Goal: Task Accomplishment & Management: Manage account settings

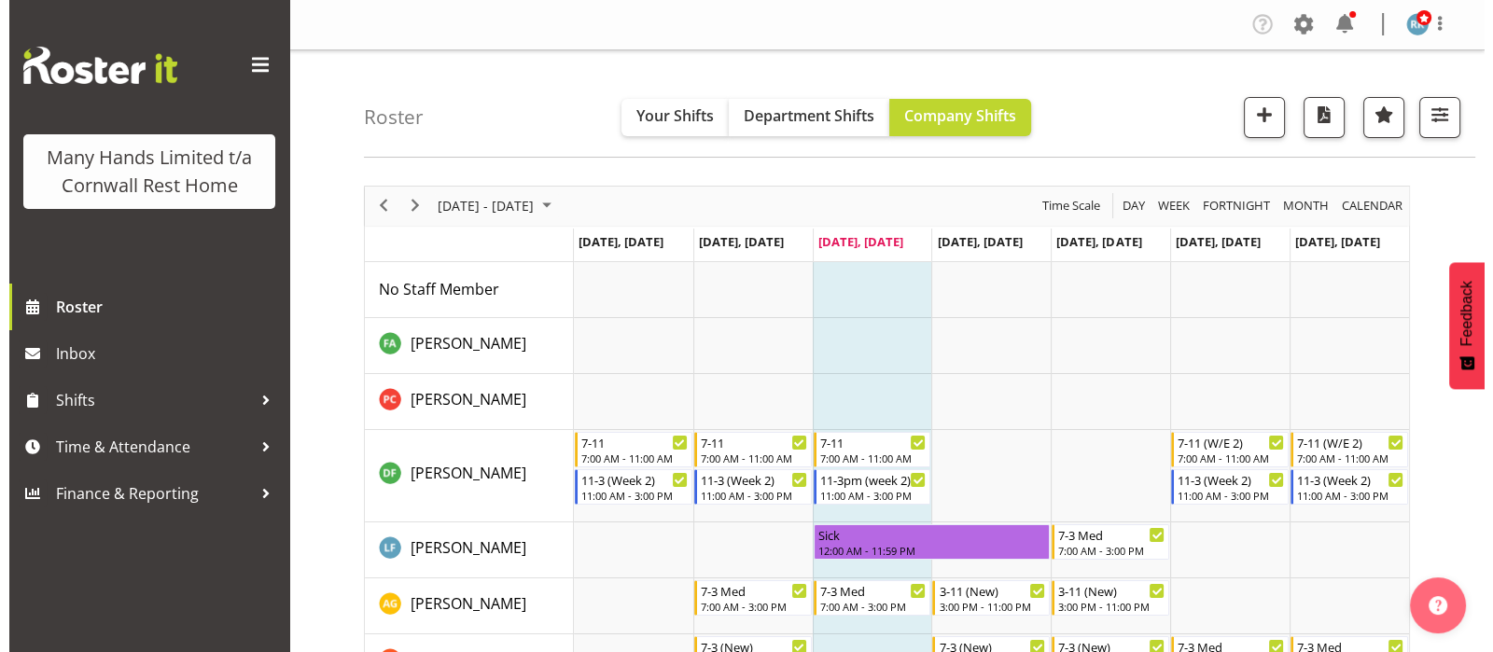
scroll to position [836, 0]
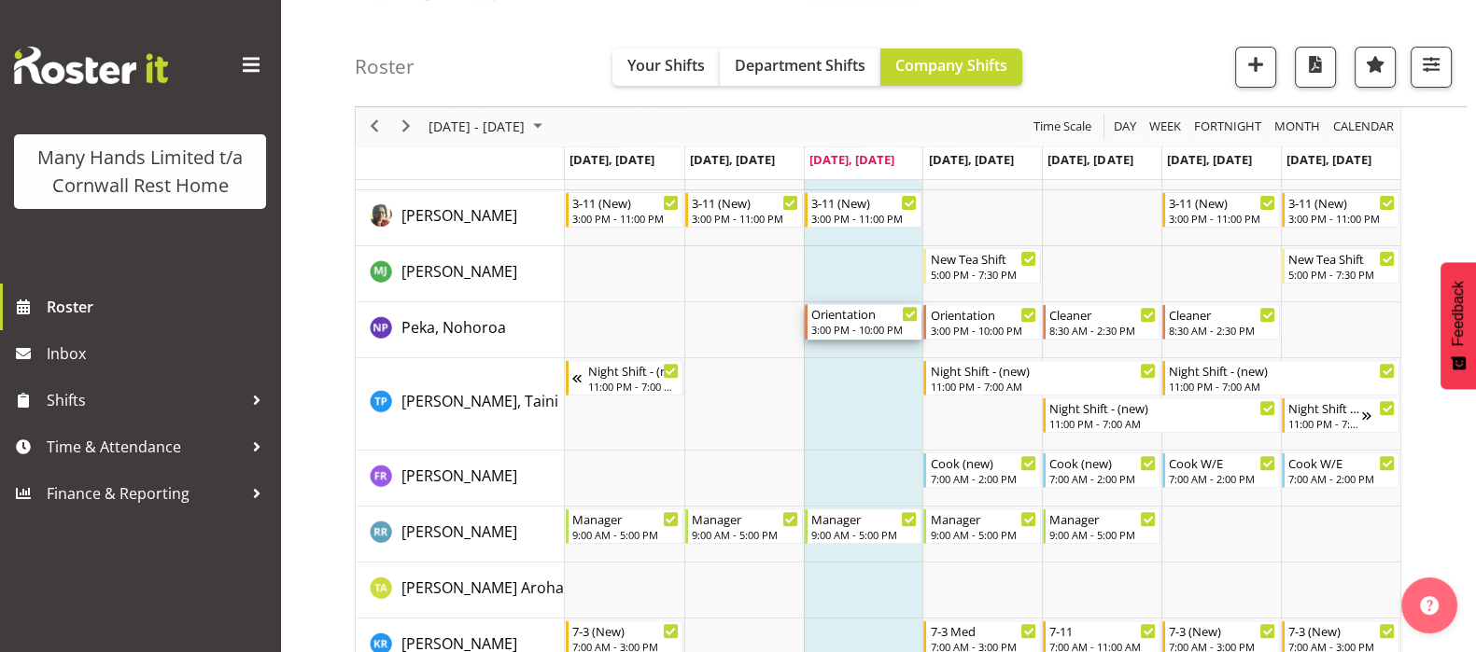
click at [885, 327] on div "3:00 PM - 10:00 PM" at bounding box center [864, 329] width 107 height 15
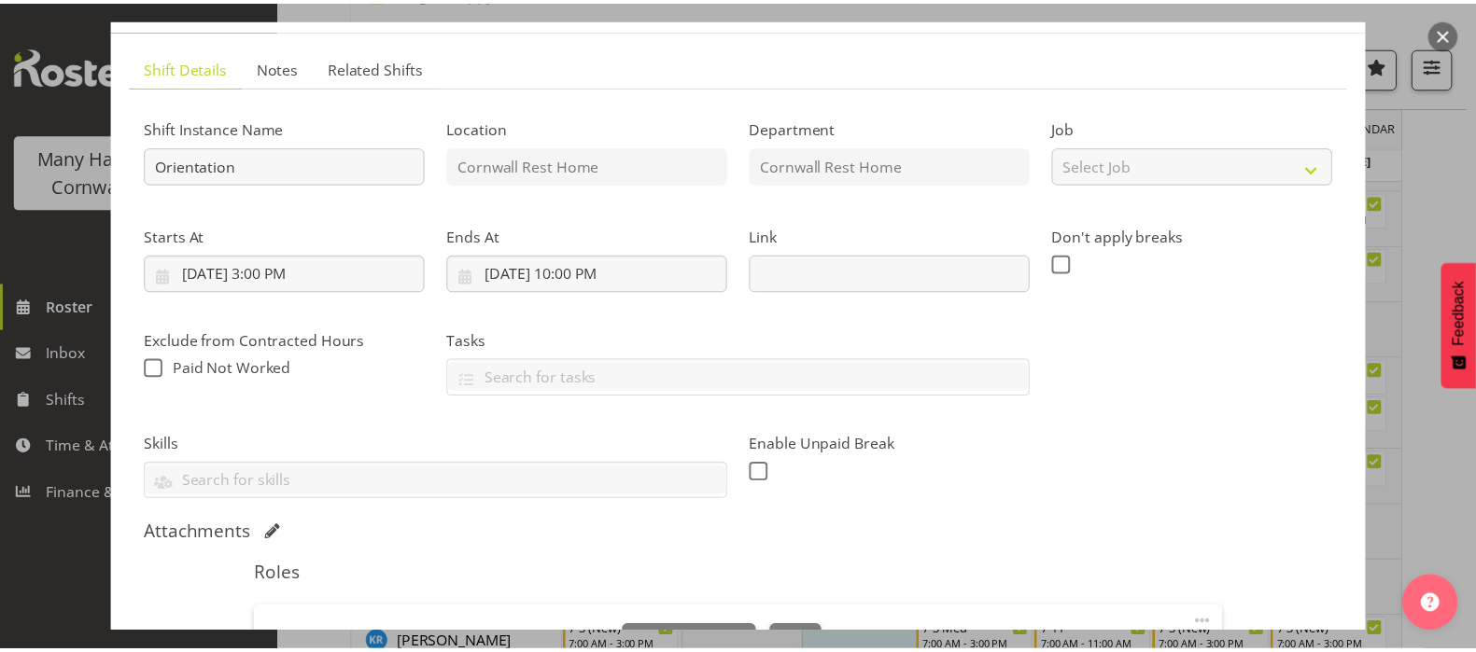
scroll to position [426, 0]
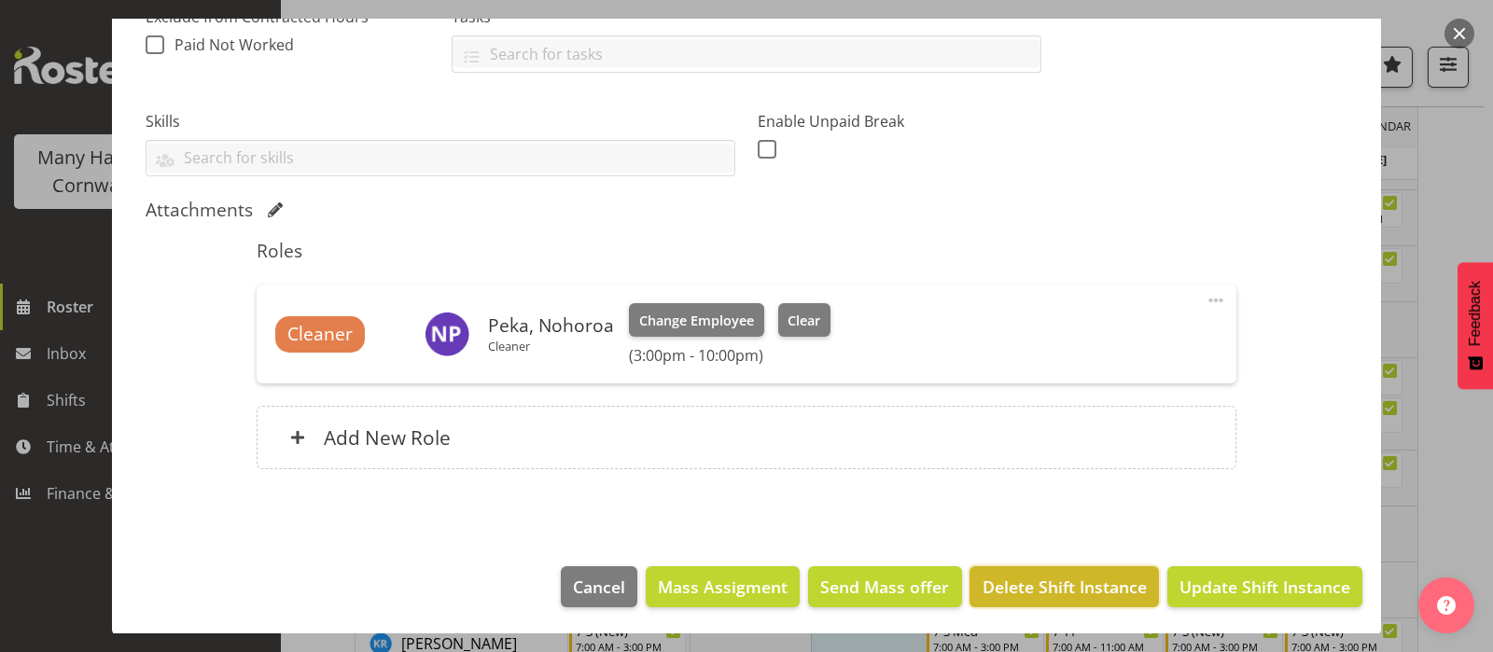
click at [1061, 587] on span "Delete Shift Instance" at bounding box center [1065, 587] width 164 height 24
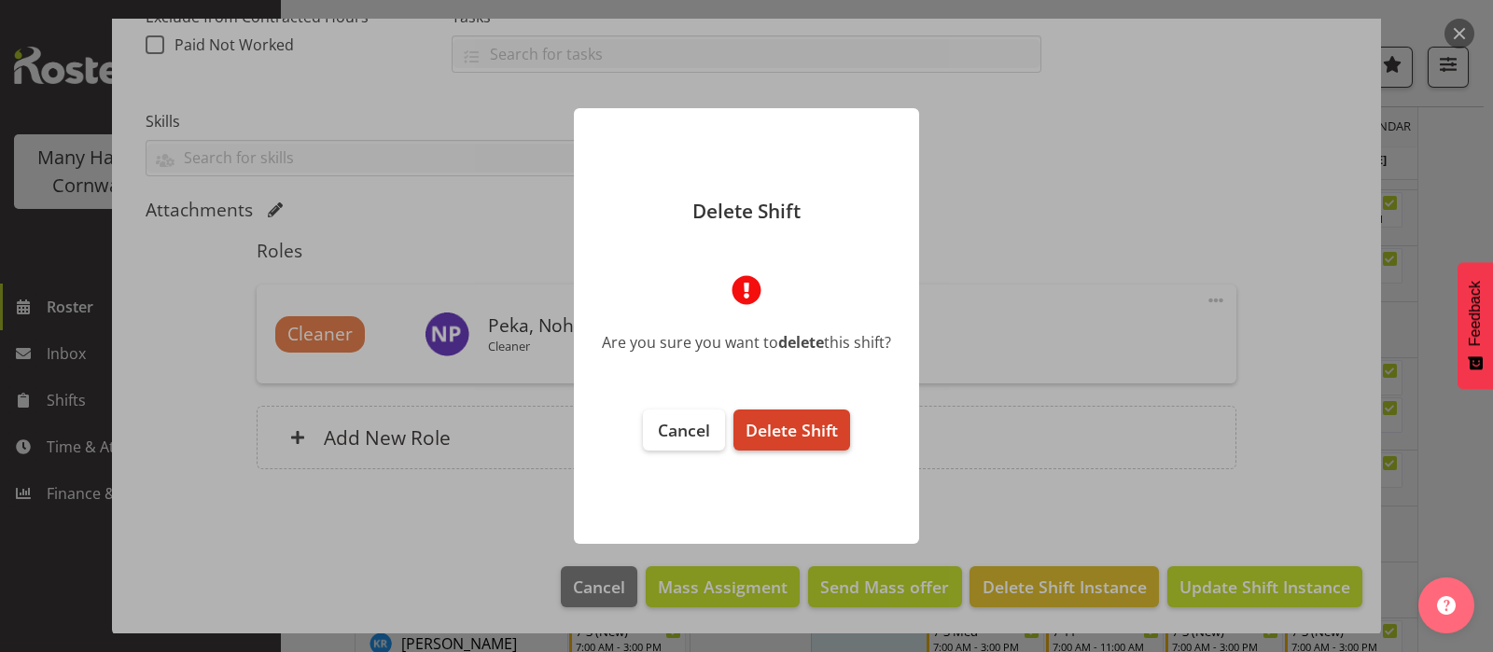
click at [781, 425] on span "Delete Shift" at bounding box center [792, 430] width 92 height 22
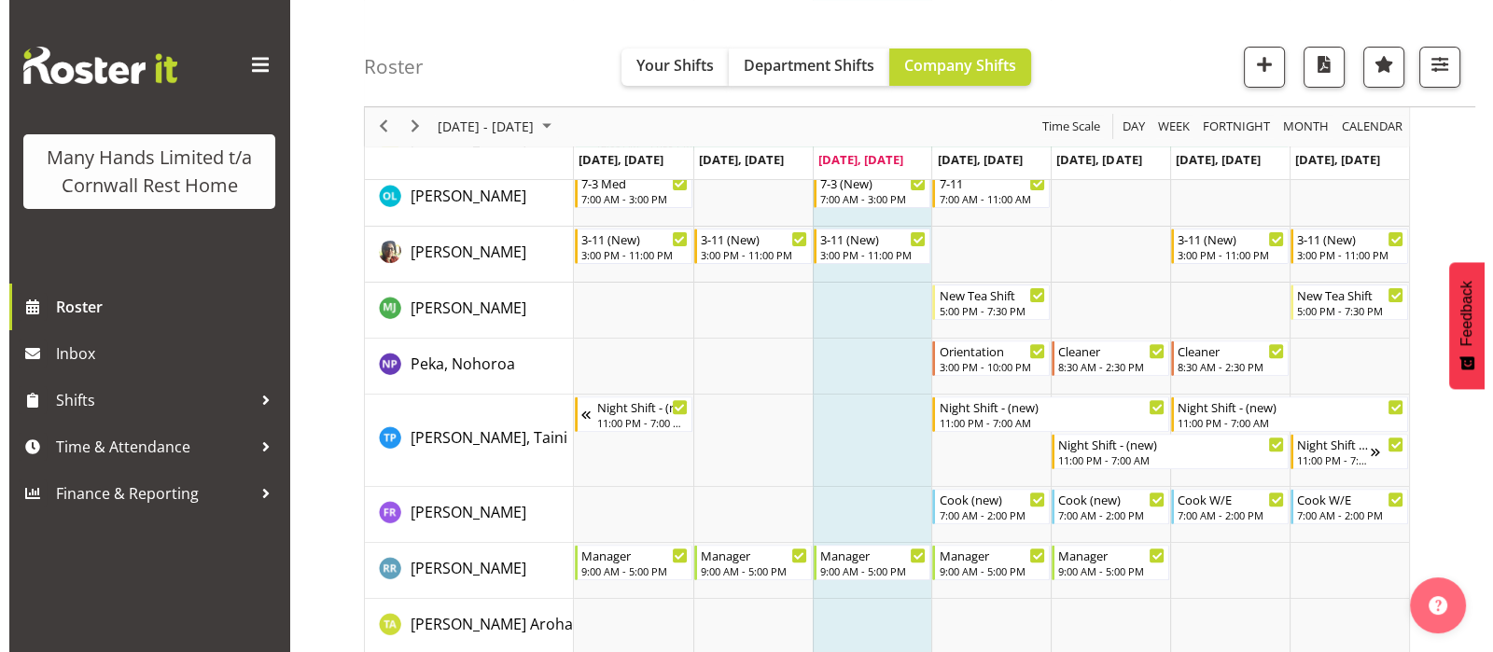
scroll to position [836, 0]
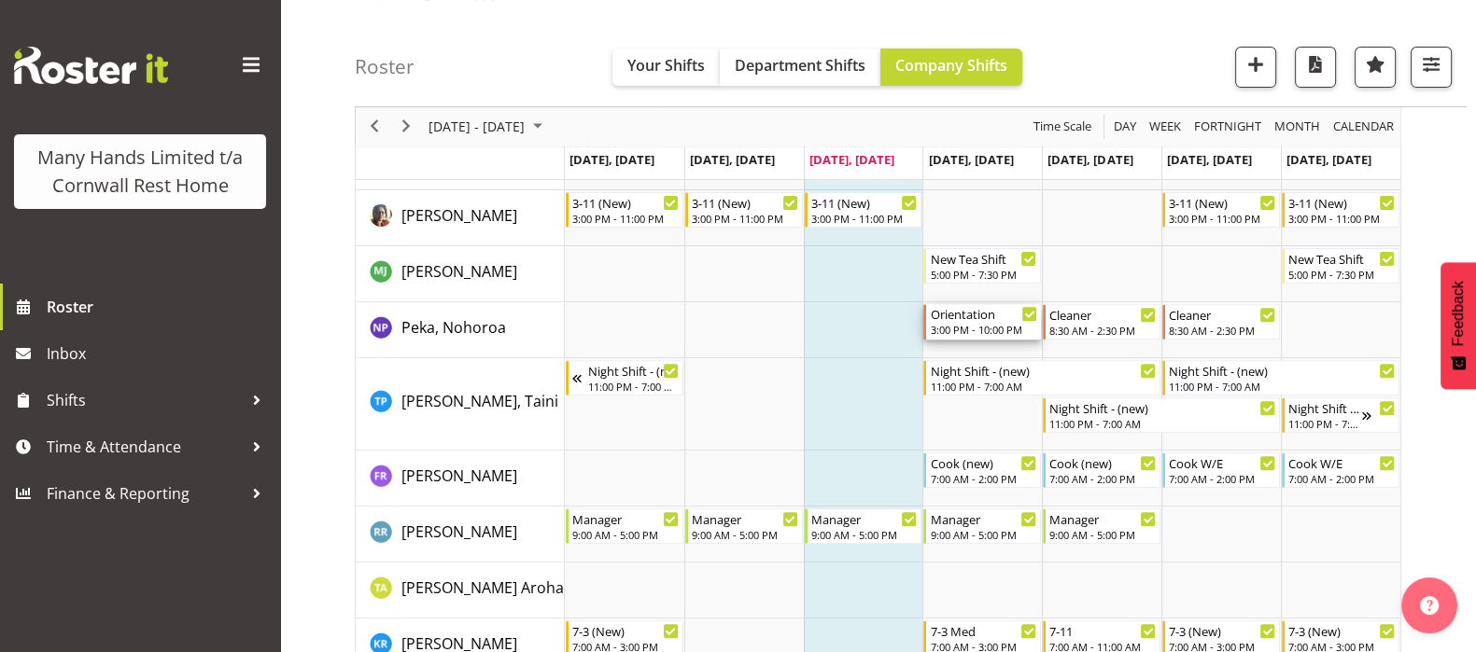
click at [976, 319] on div "Orientation" at bounding box center [983, 313] width 107 height 19
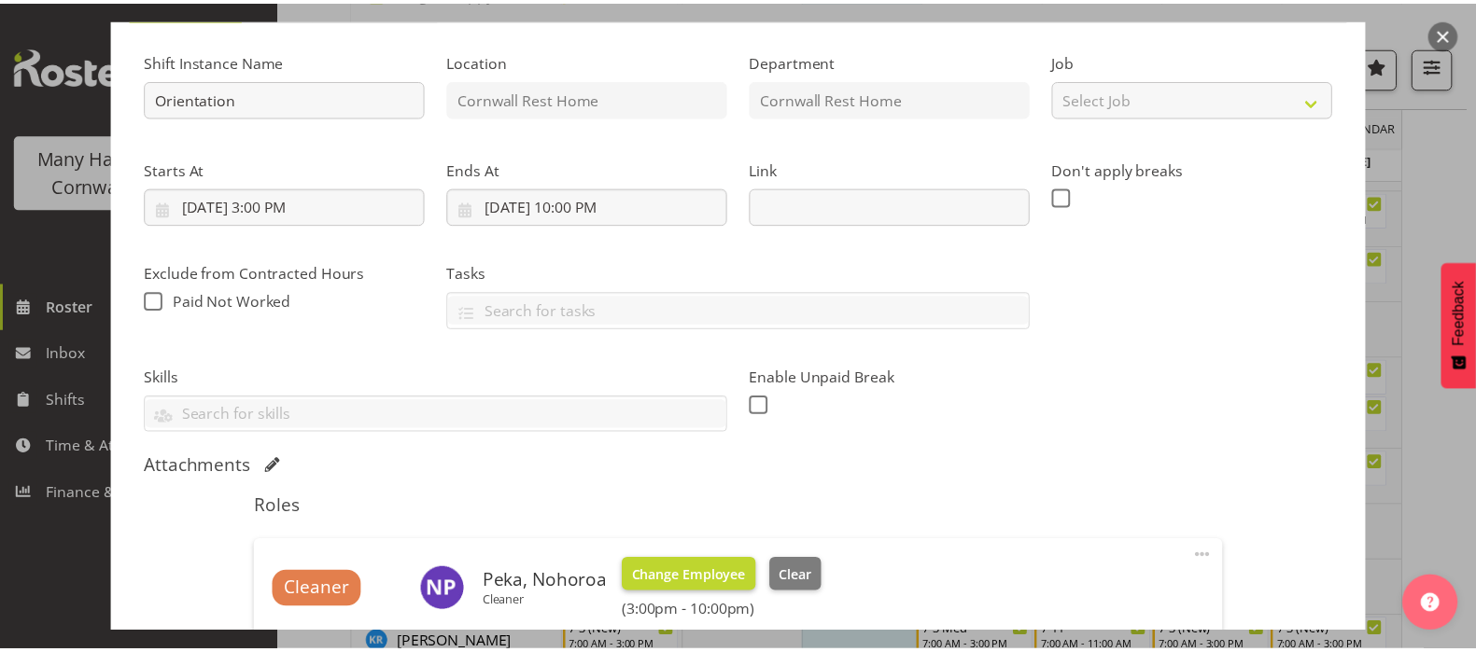
scroll to position [426, 0]
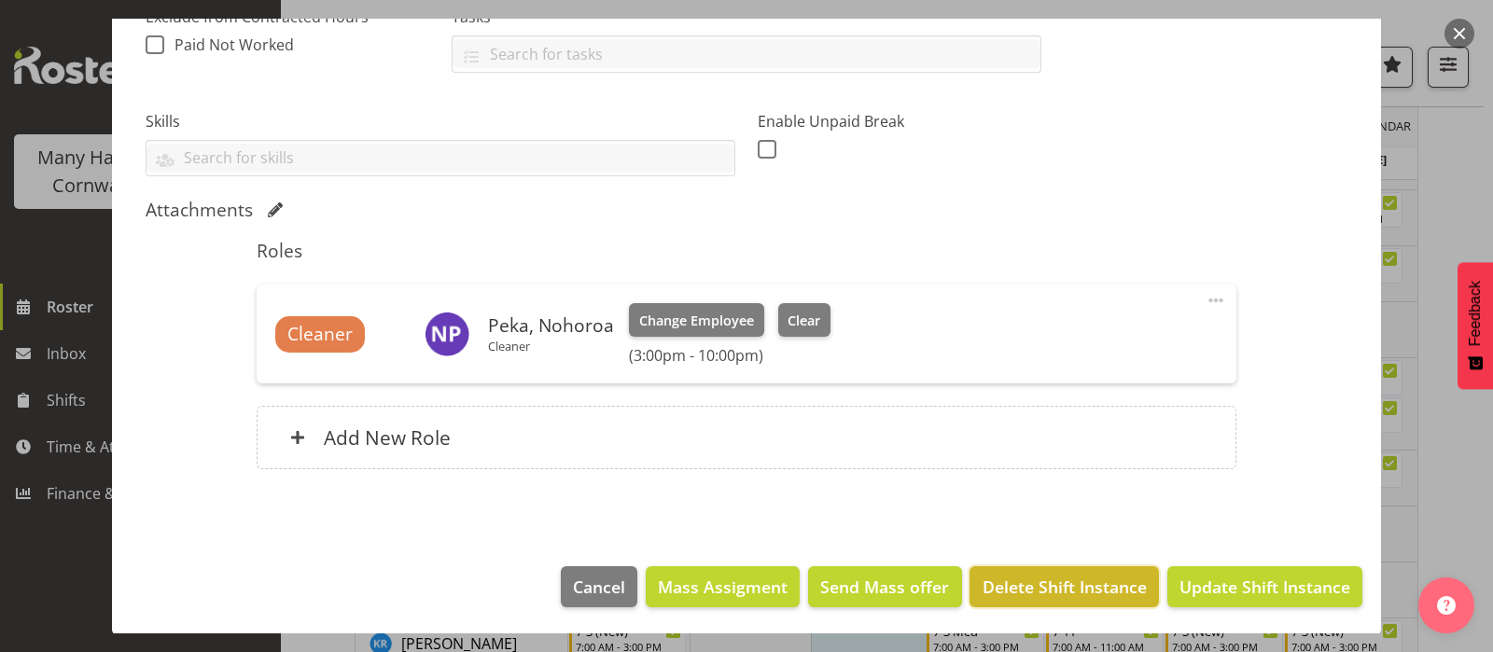
click at [1047, 585] on span "Delete Shift Instance" at bounding box center [1065, 587] width 164 height 24
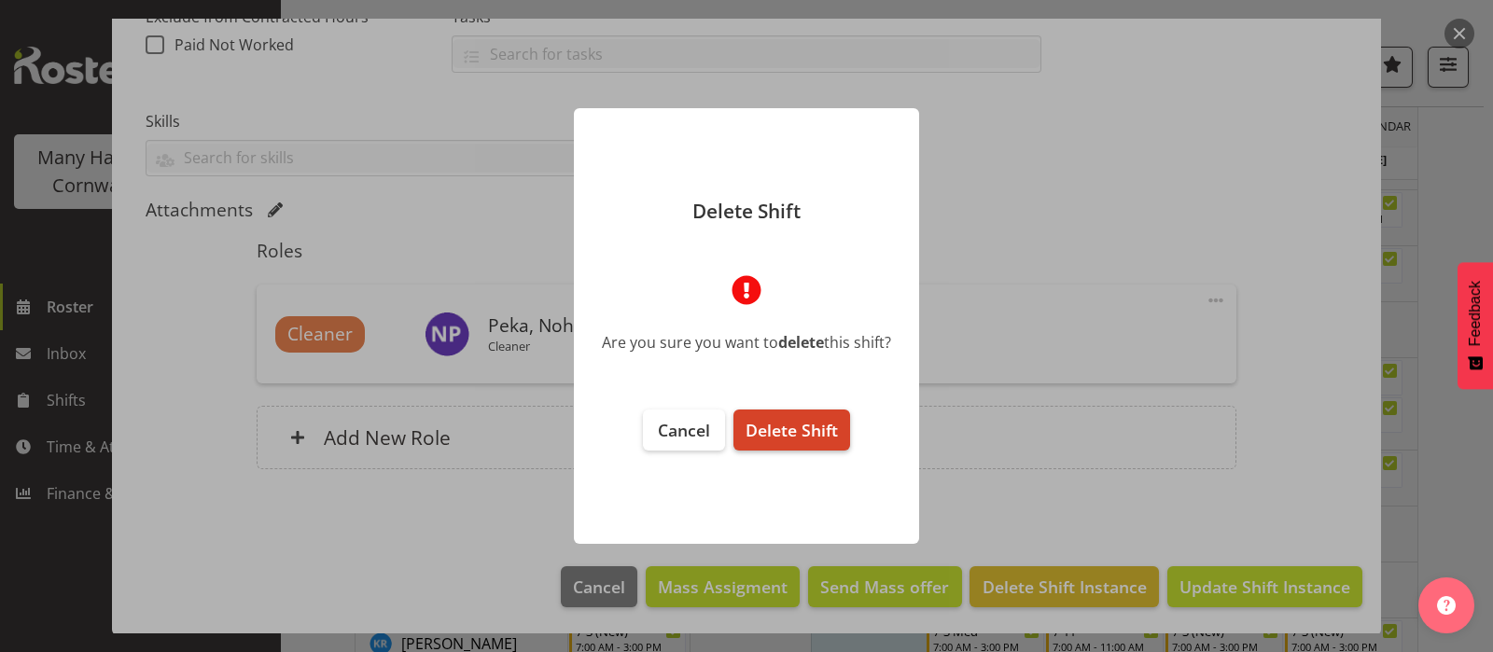
click at [799, 422] on span "Delete Shift" at bounding box center [792, 430] width 92 height 22
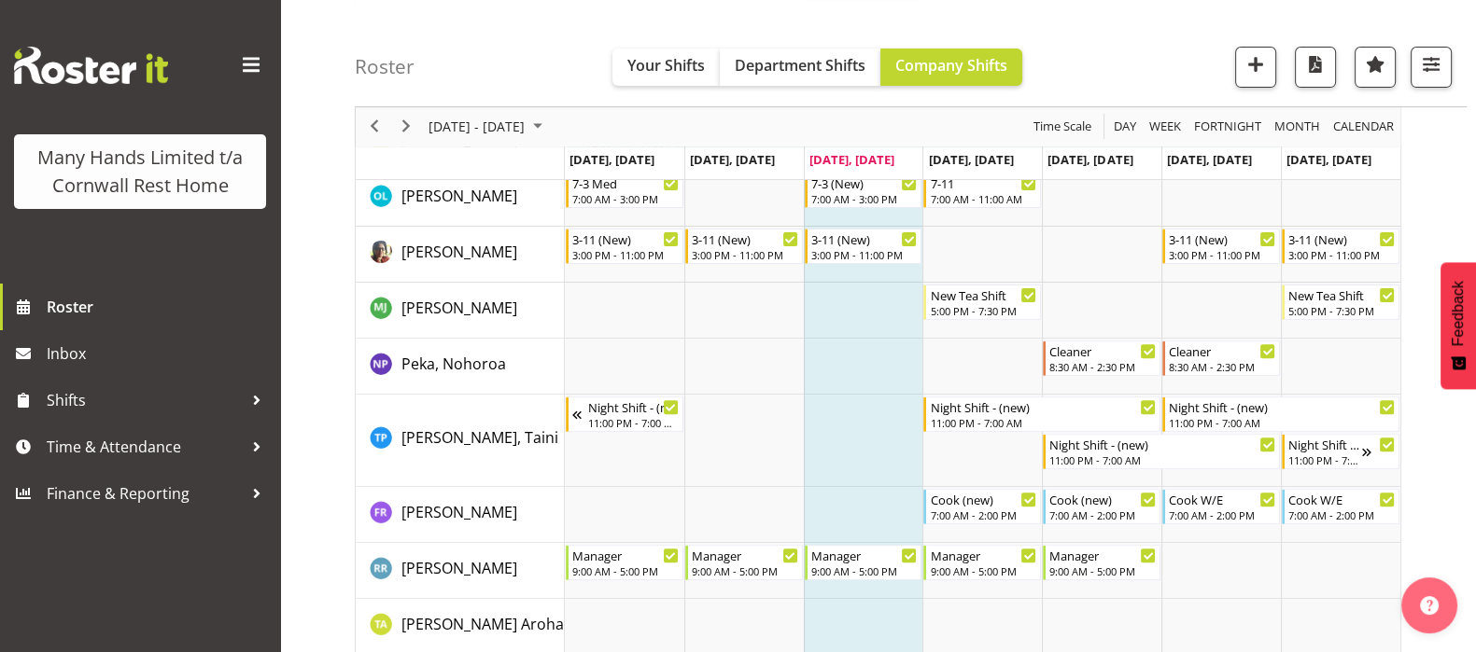
scroll to position [836, 0]
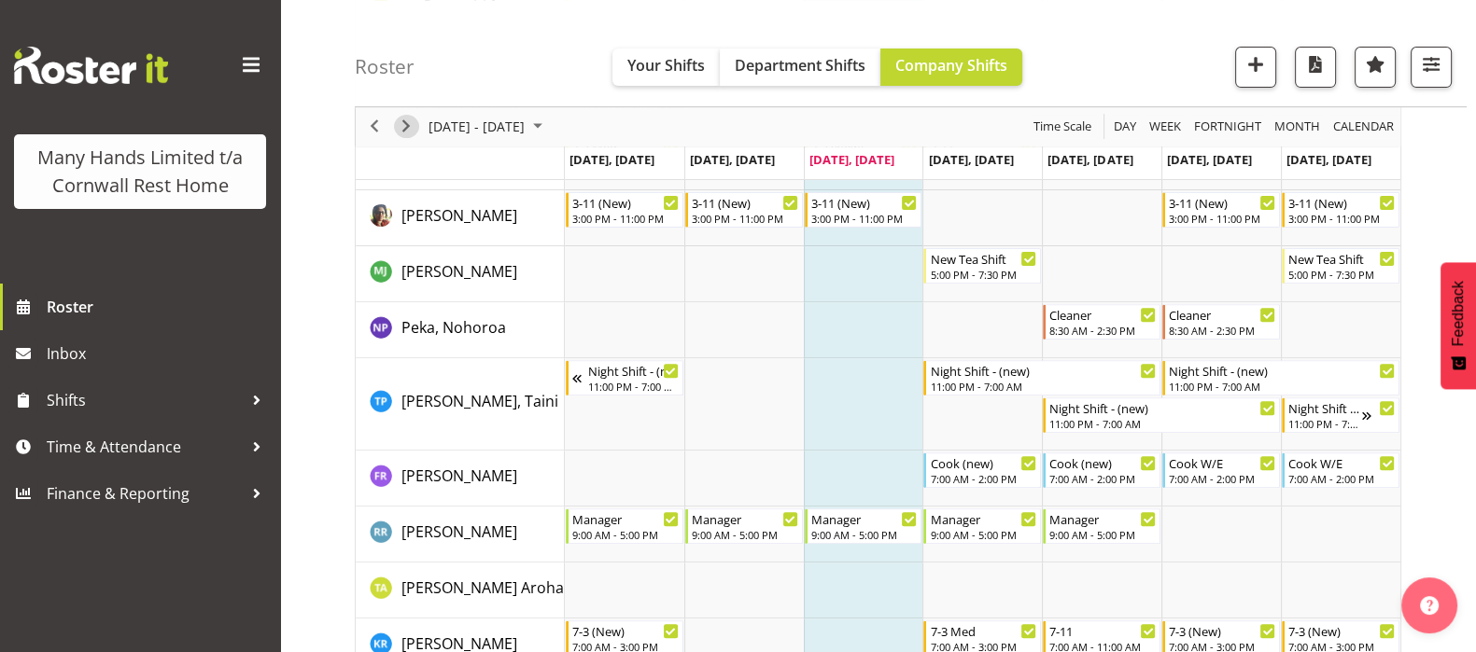
click at [406, 122] on span "Next" at bounding box center [406, 127] width 22 height 23
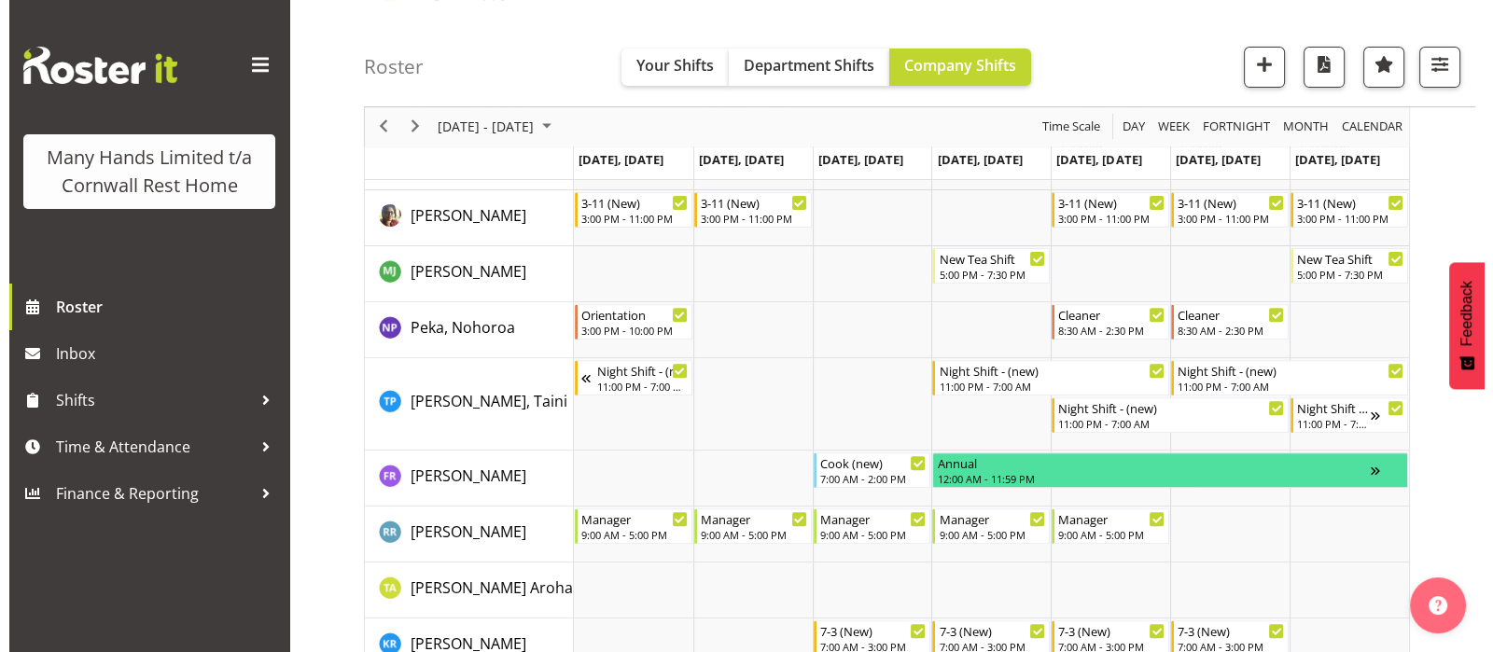
scroll to position [873, 0]
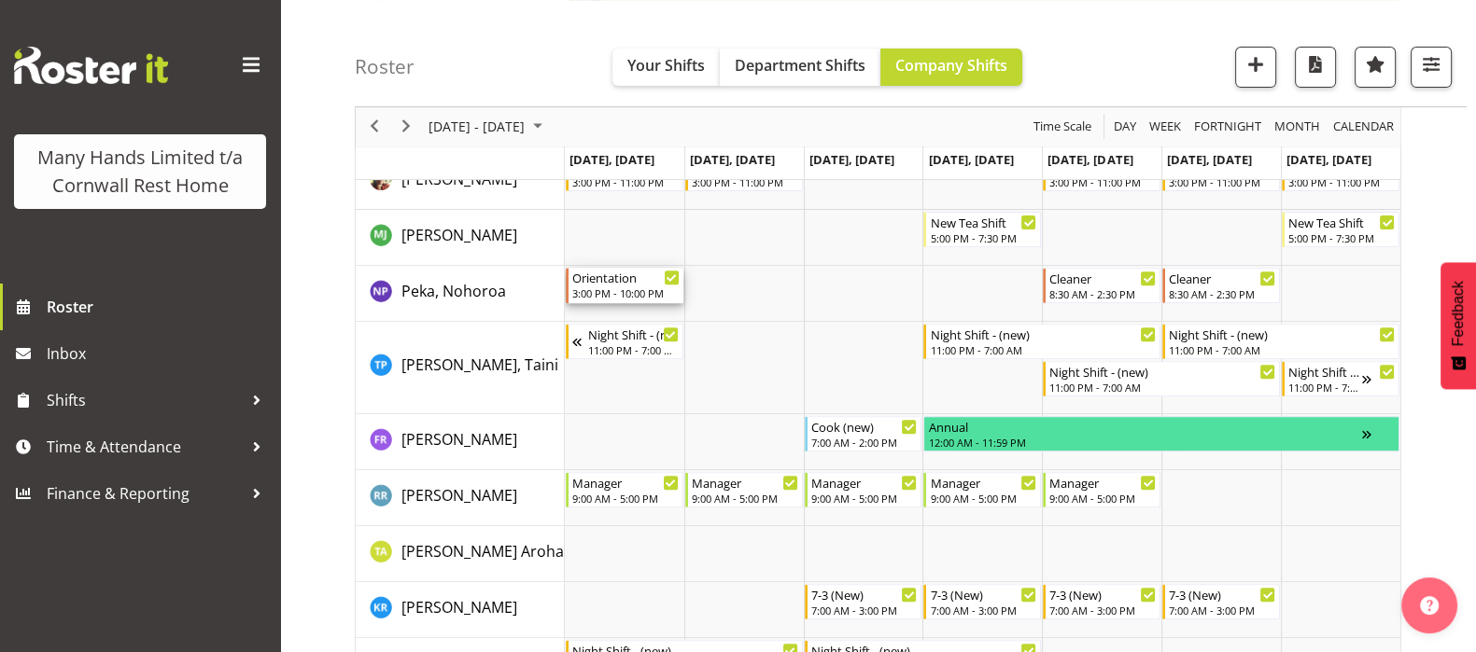
click at [607, 287] on div "3:00 PM - 10:00 PM" at bounding box center [625, 293] width 107 height 15
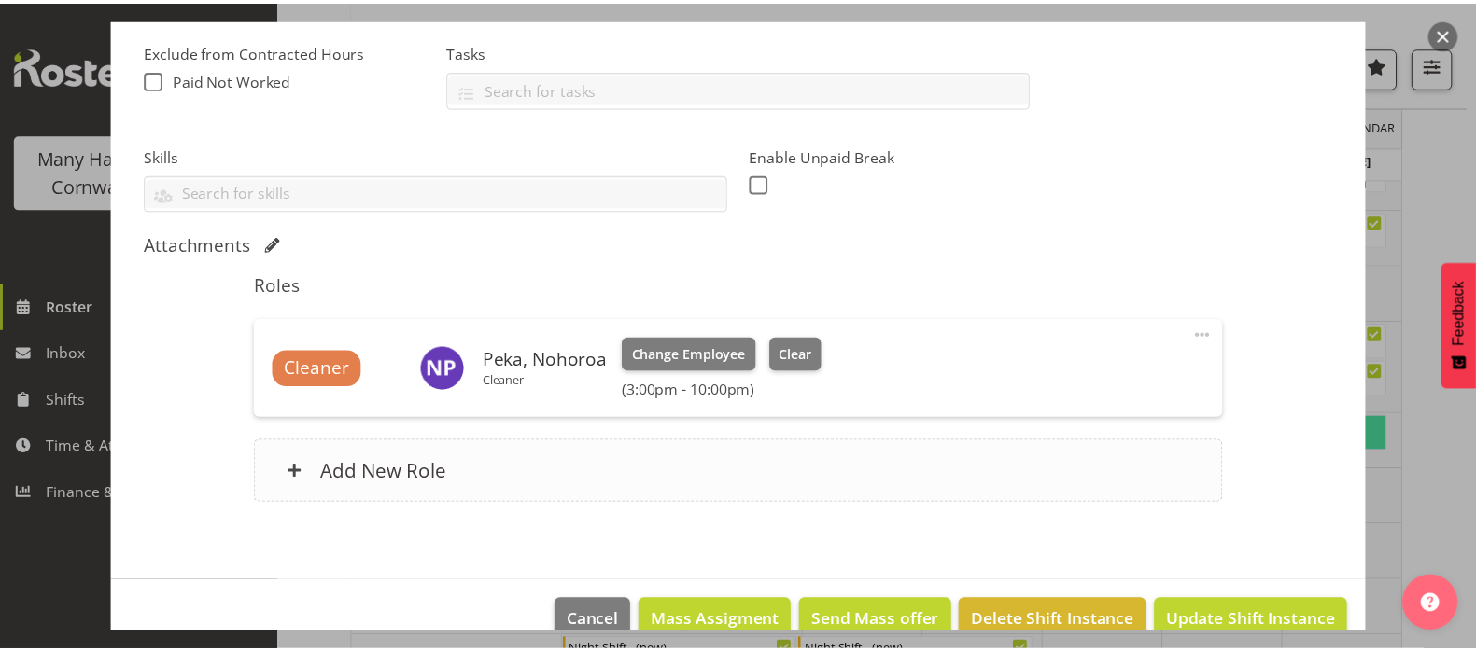
scroll to position [426, 0]
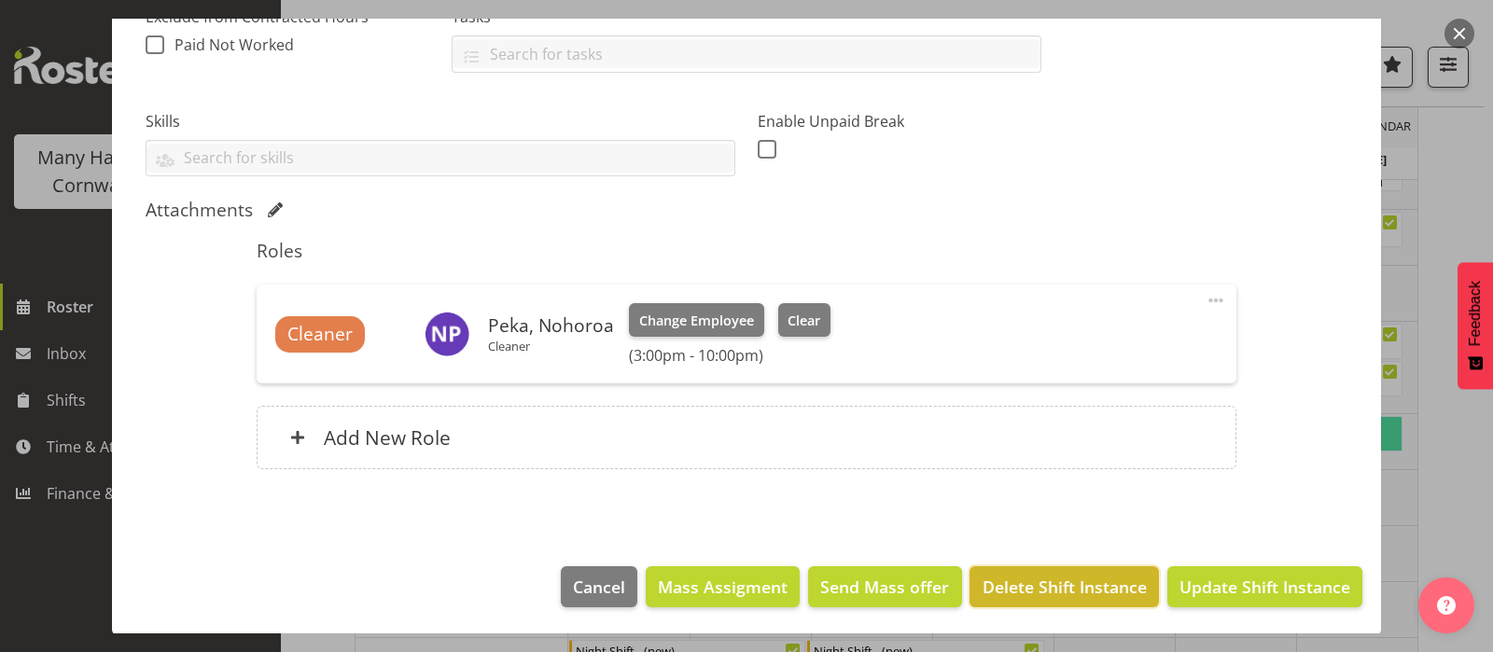
click at [1056, 587] on span "Delete Shift Instance" at bounding box center [1065, 587] width 164 height 24
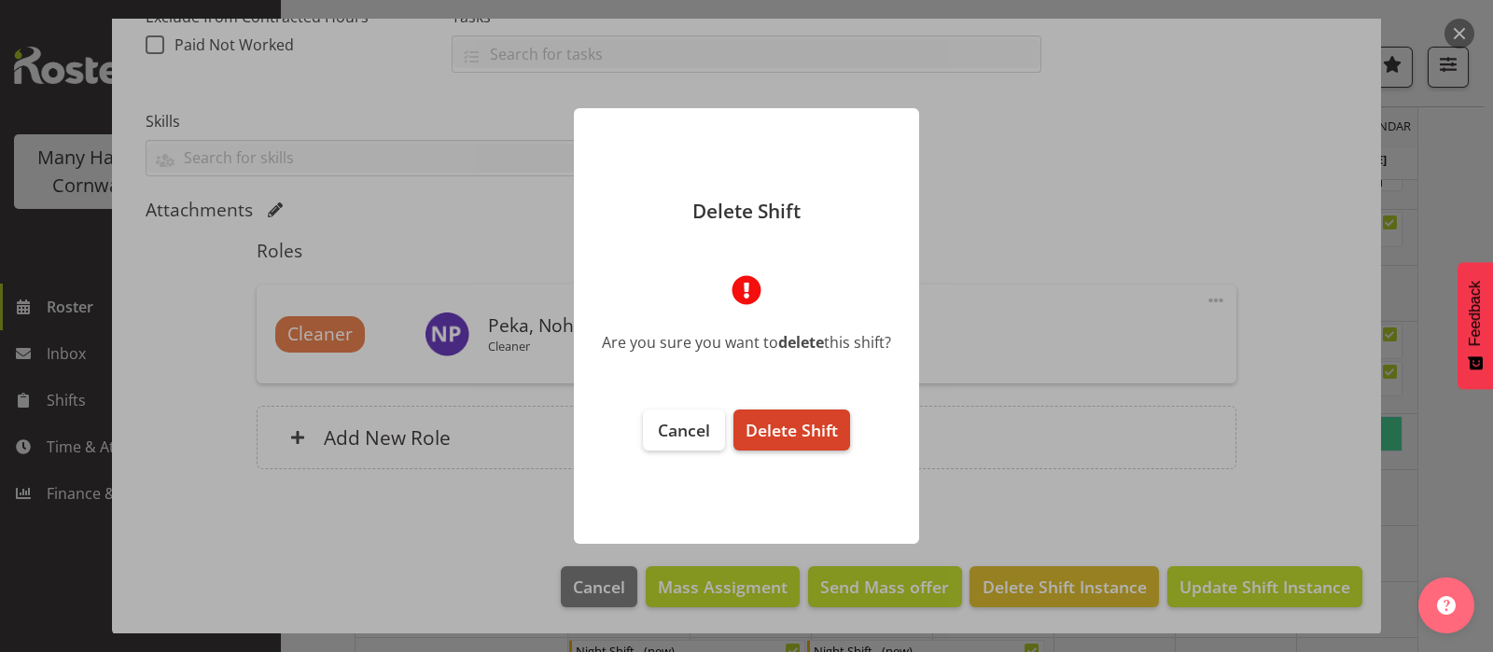
click at [786, 427] on span "Delete Shift" at bounding box center [792, 430] width 92 height 22
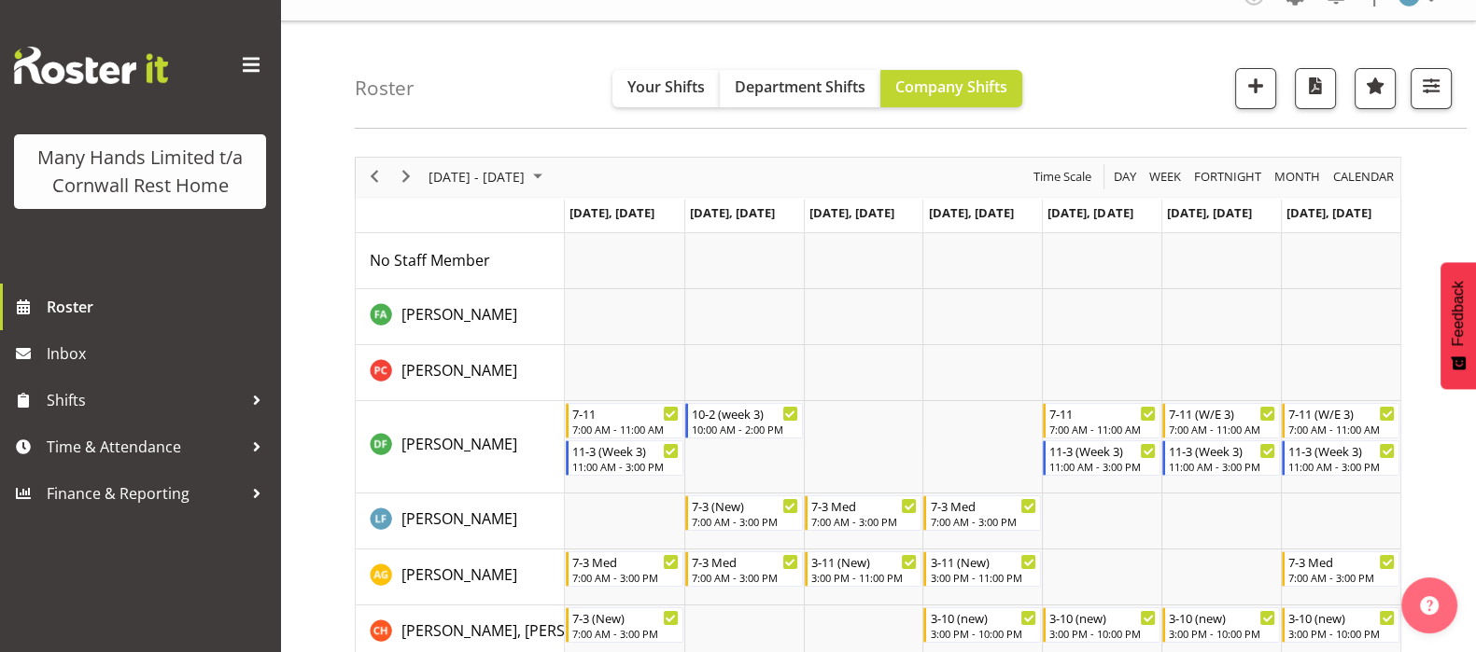
scroll to position [0, 0]
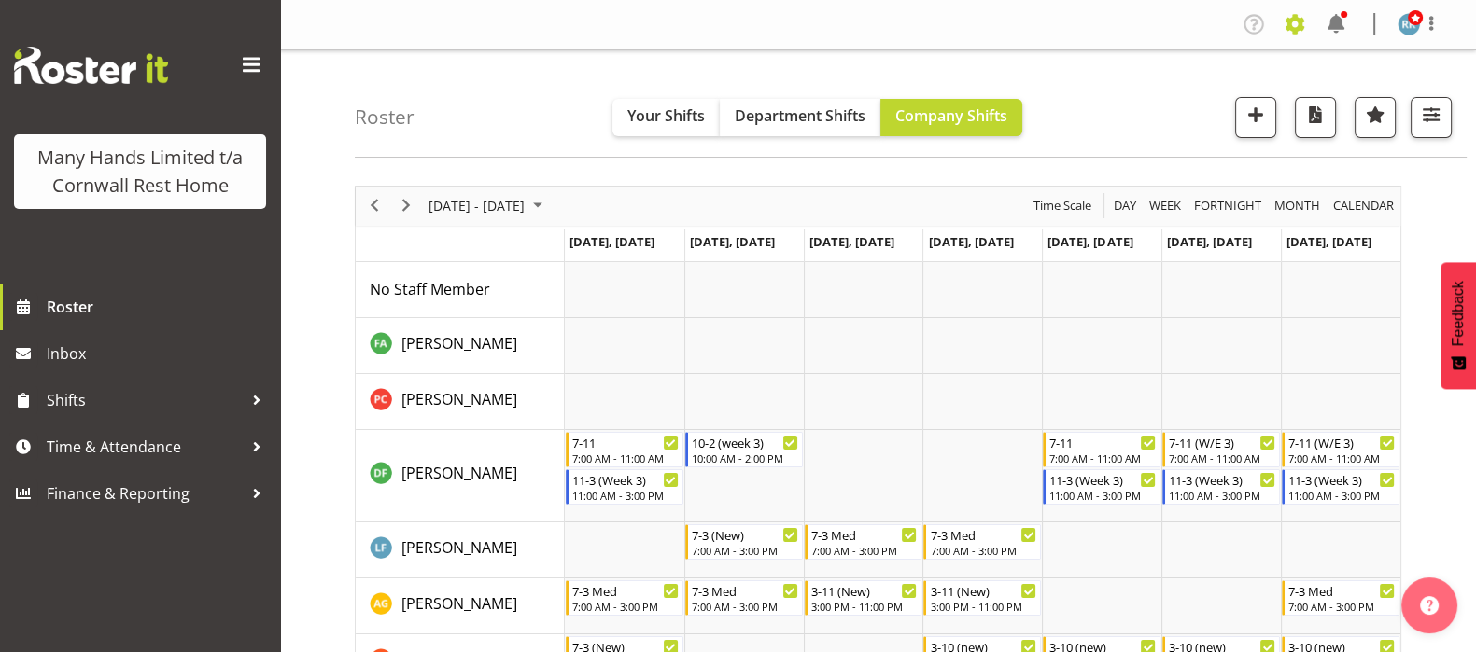
click at [1294, 20] on span at bounding box center [1295, 24] width 30 height 30
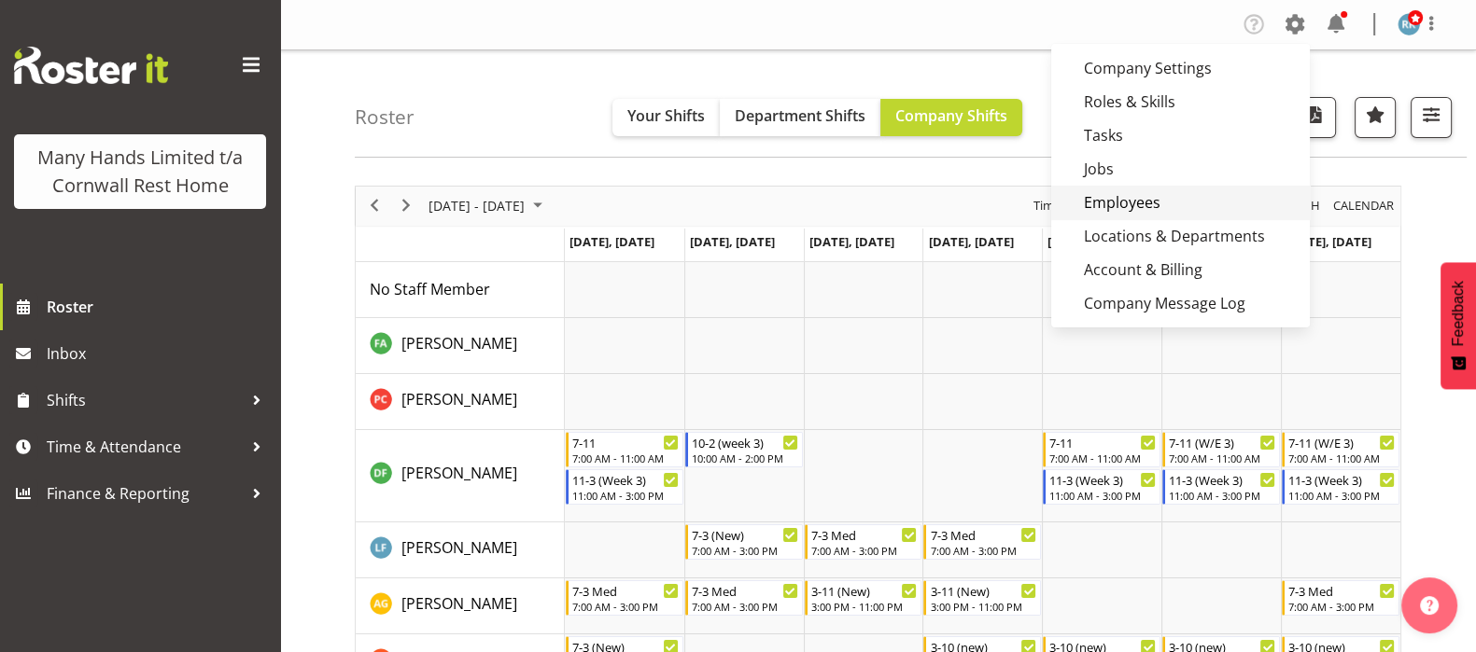
click at [1124, 198] on link "Employees" at bounding box center [1180, 203] width 259 height 34
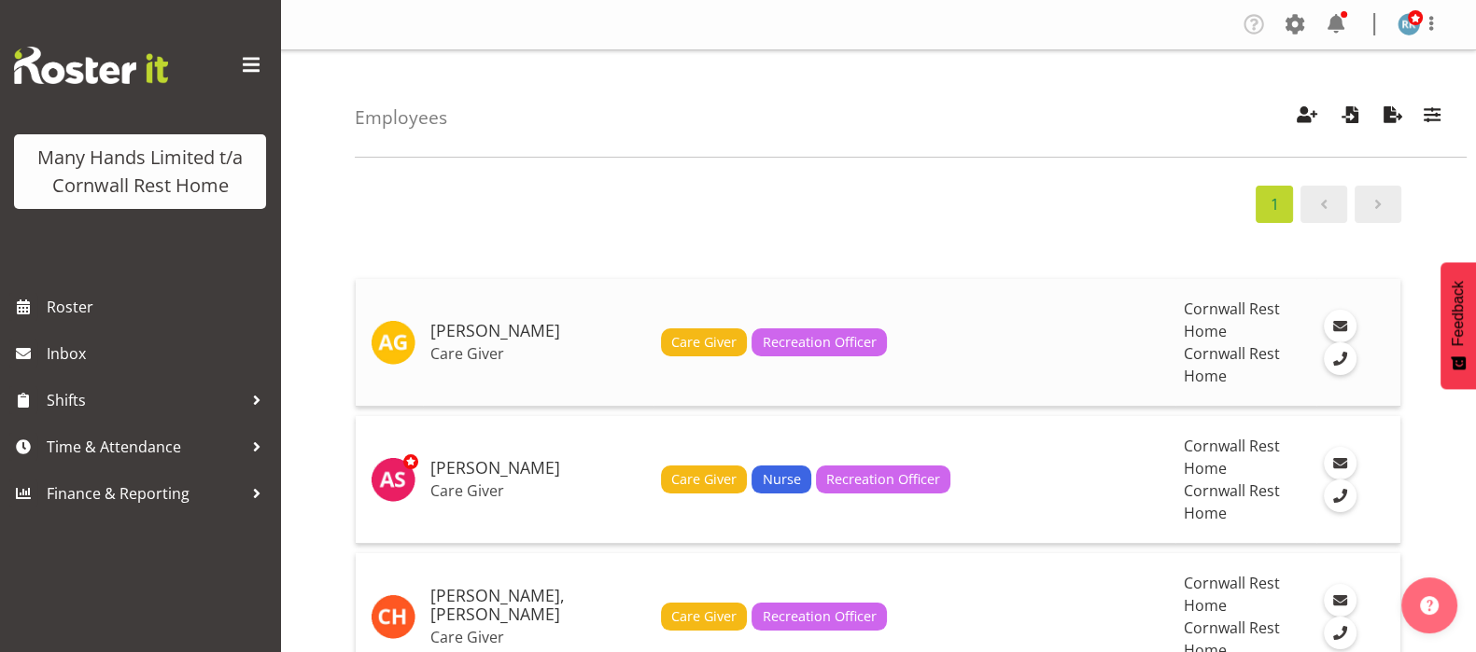
scroll to position [2060, 0]
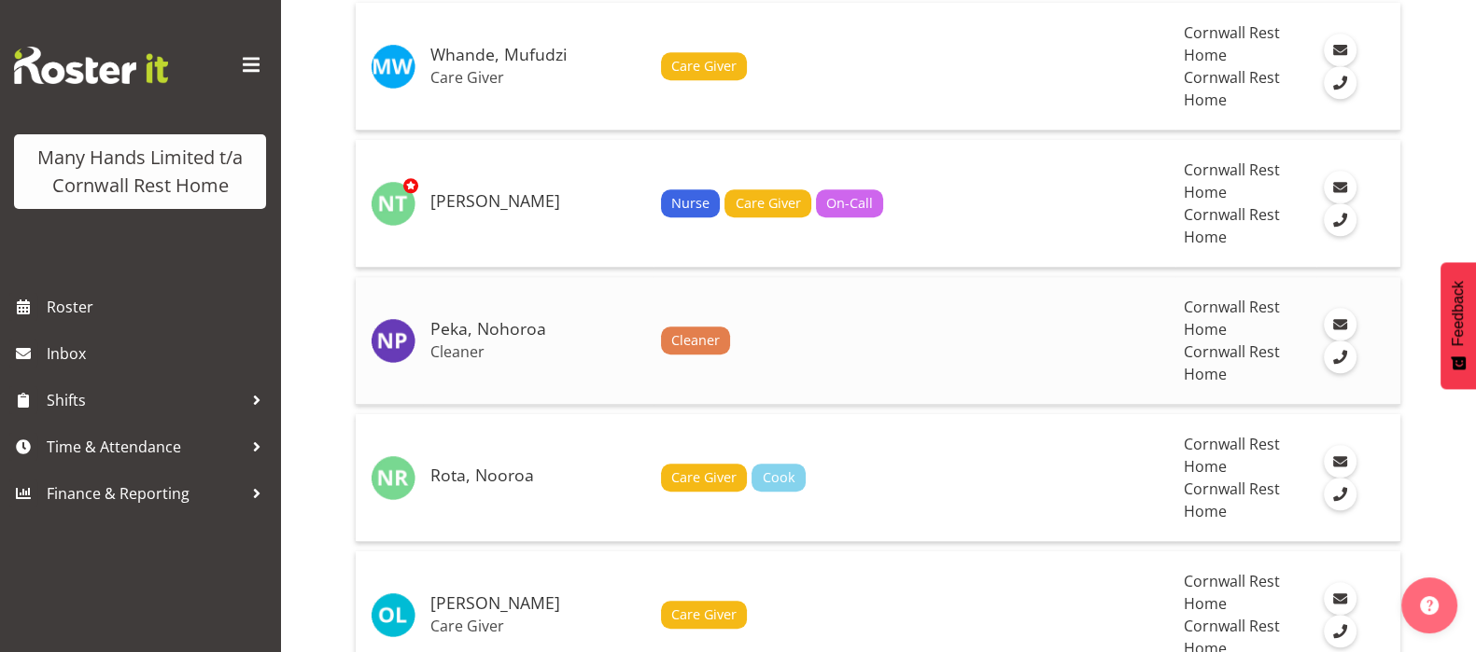
click at [491, 326] on h5 "Peka, Nohoroa" at bounding box center [538, 329] width 216 height 19
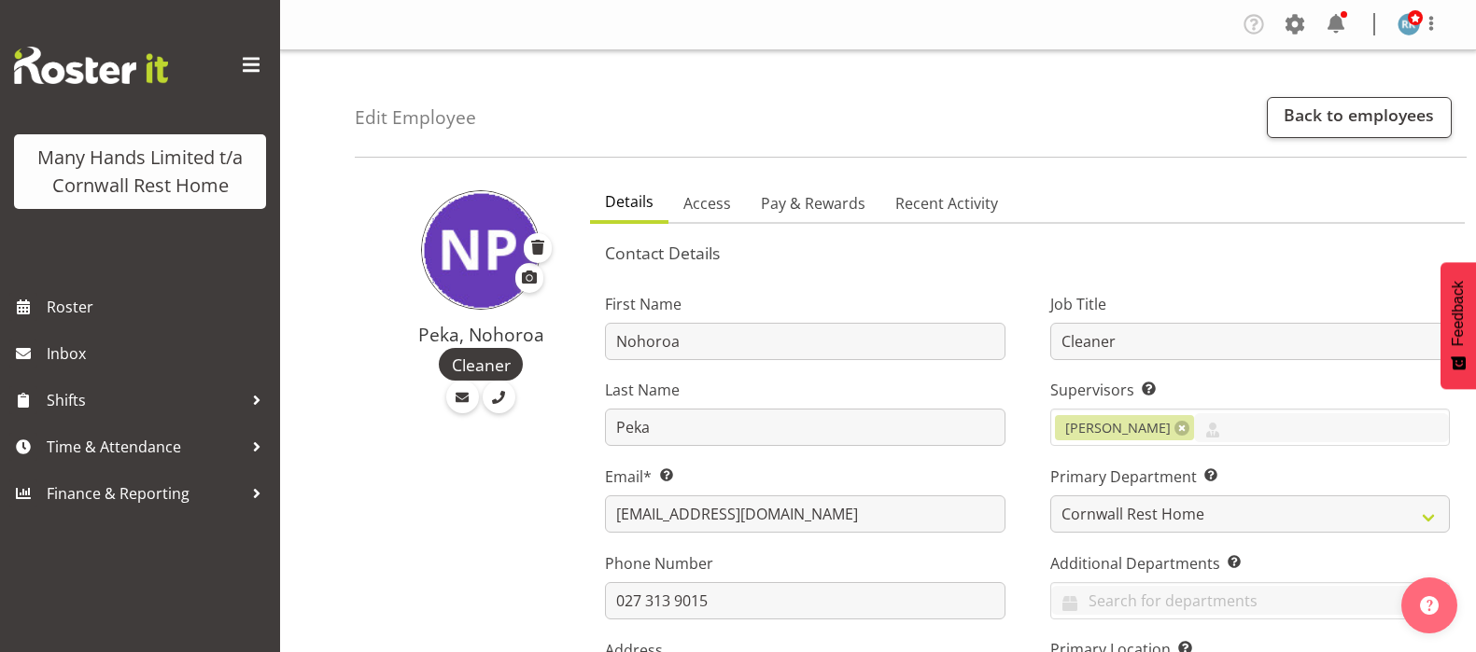
select select "TimelineWeek"
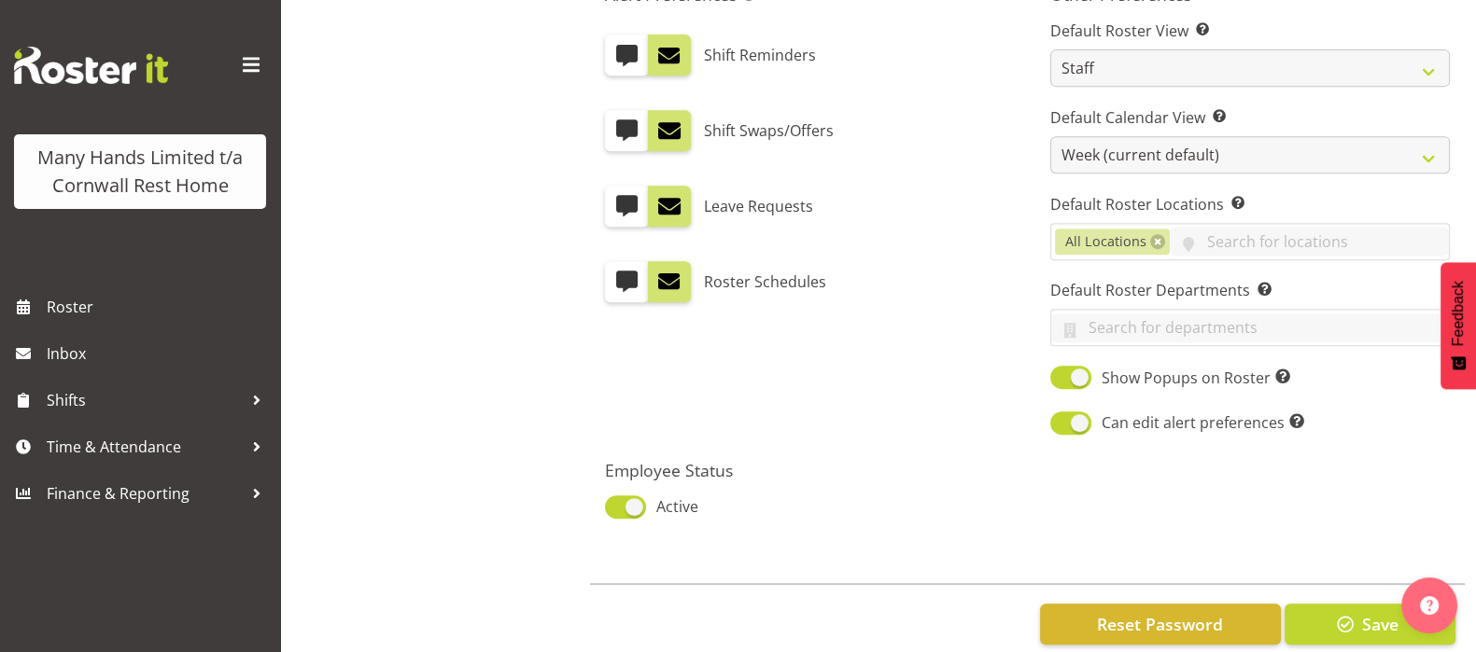
scroll to position [1073, 0]
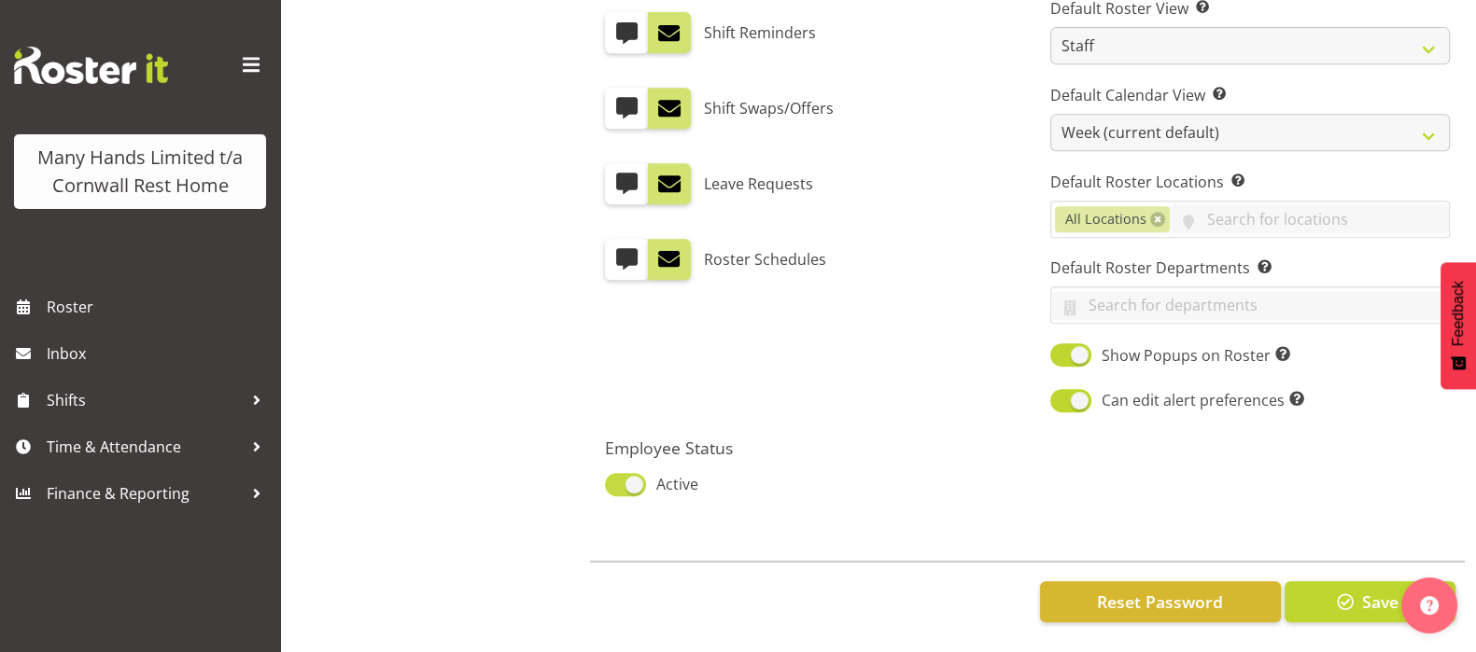
click at [613, 473] on span at bounding box center [625, 484] width 41 height 23
click at [613, 479] on input "Active" at bounding box center [611, 485] width 12 height 12
checkbox input "false"
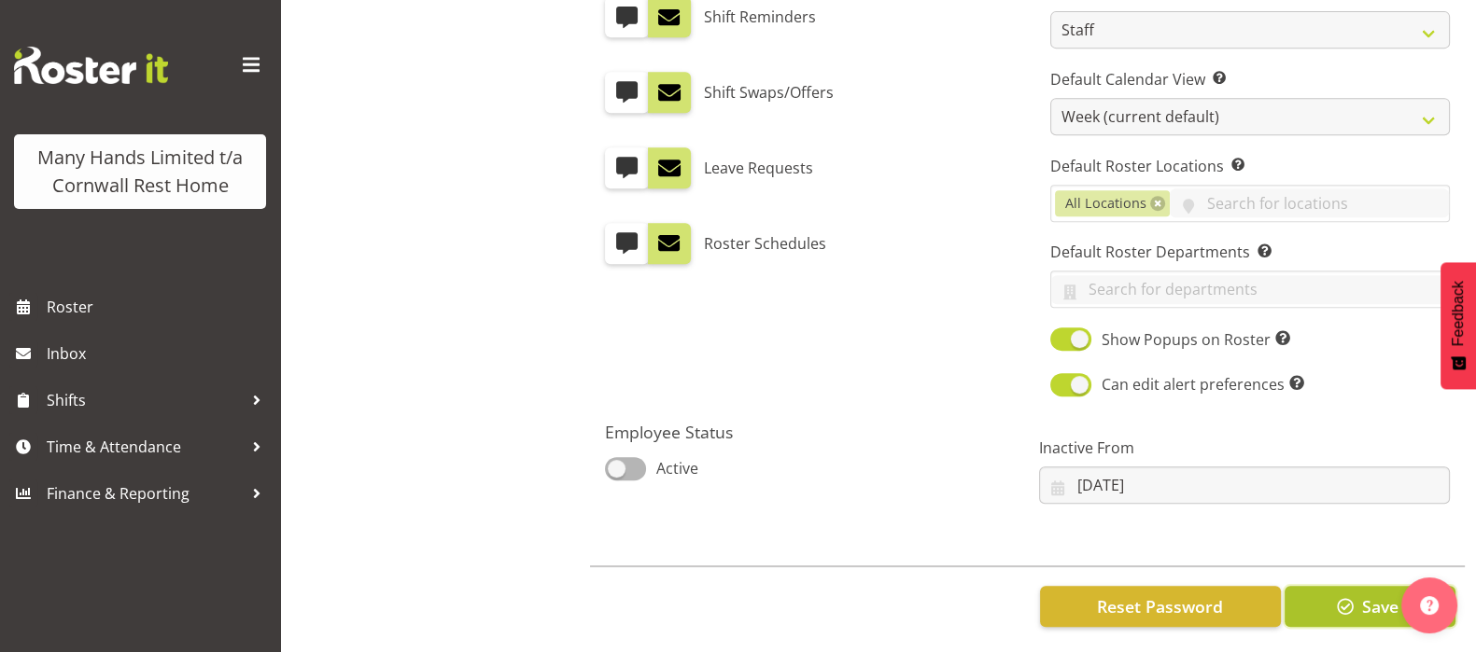
click at [1358, 605] on button "Save" at bounding box center [1369, 606] width 171 height 41
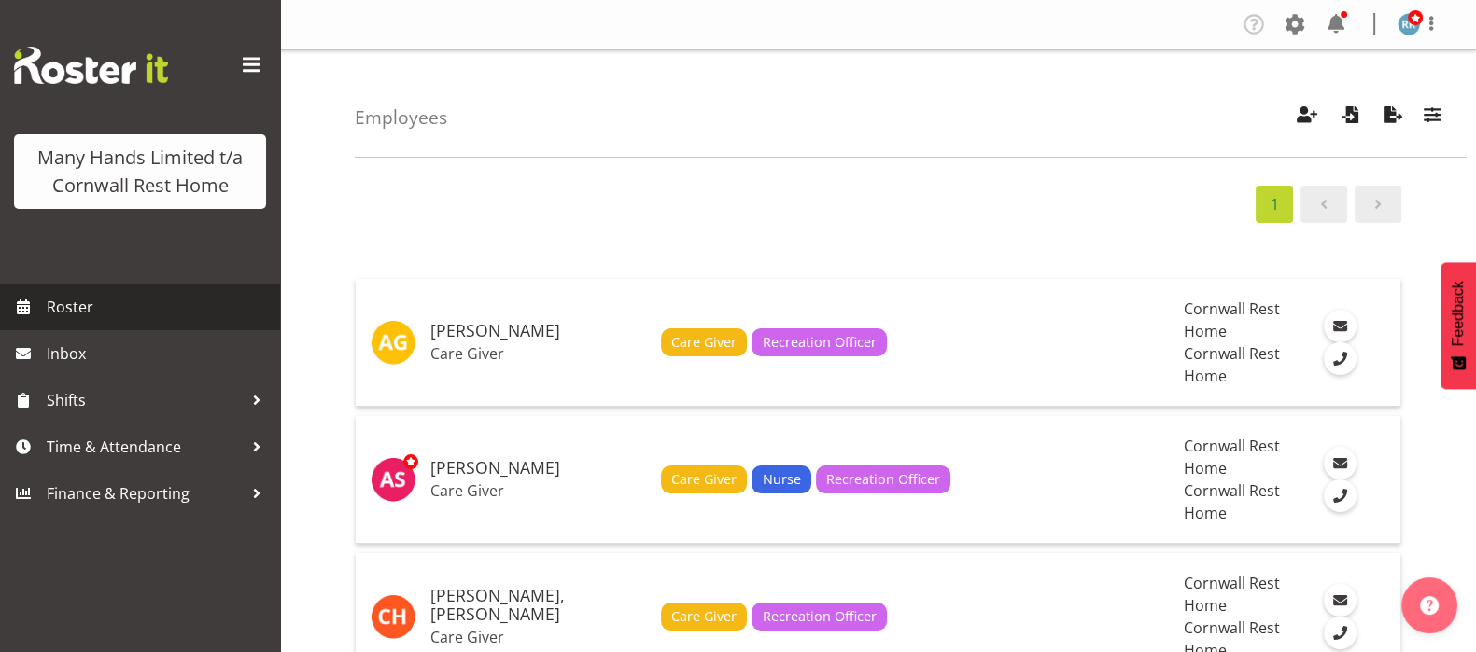
click at [80, 301] on span "Roster" at bounding box center [159, 307] width 224 height 28
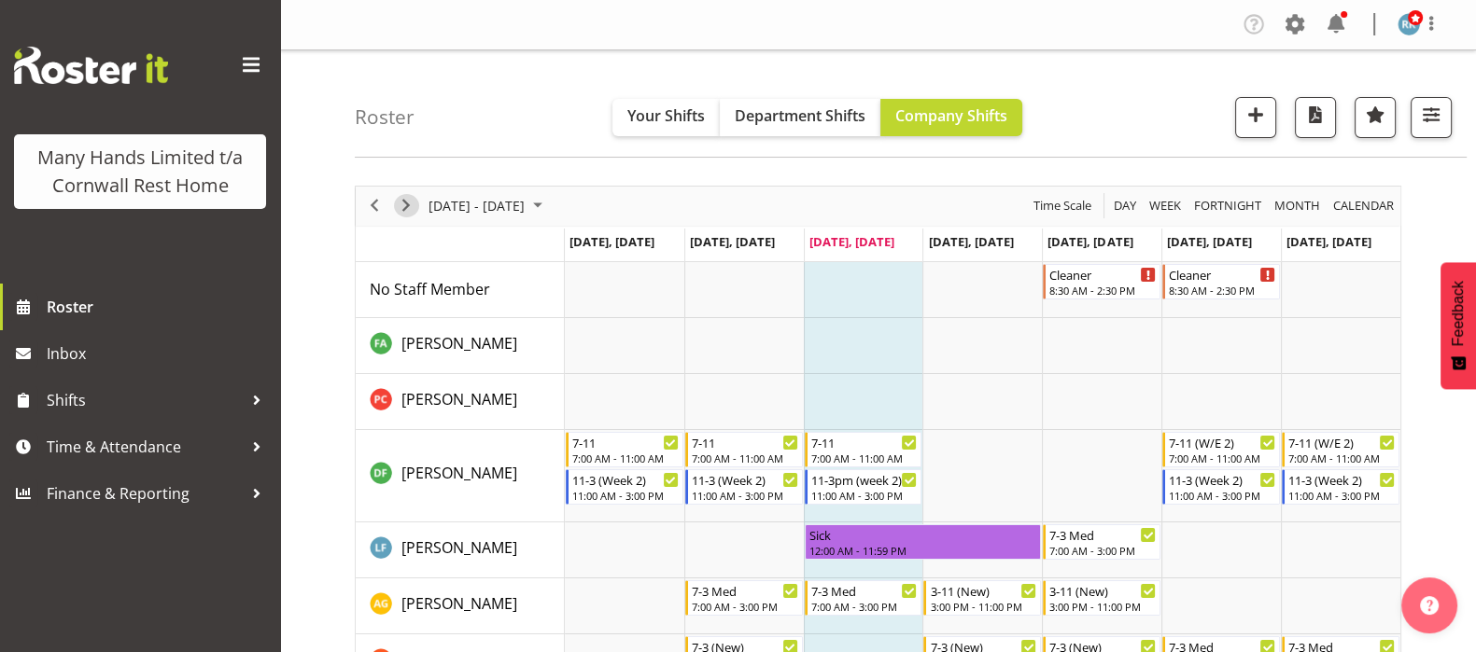
click at [409, 203] on span "Next" at bounding box center [406, 205] width 22 height 23
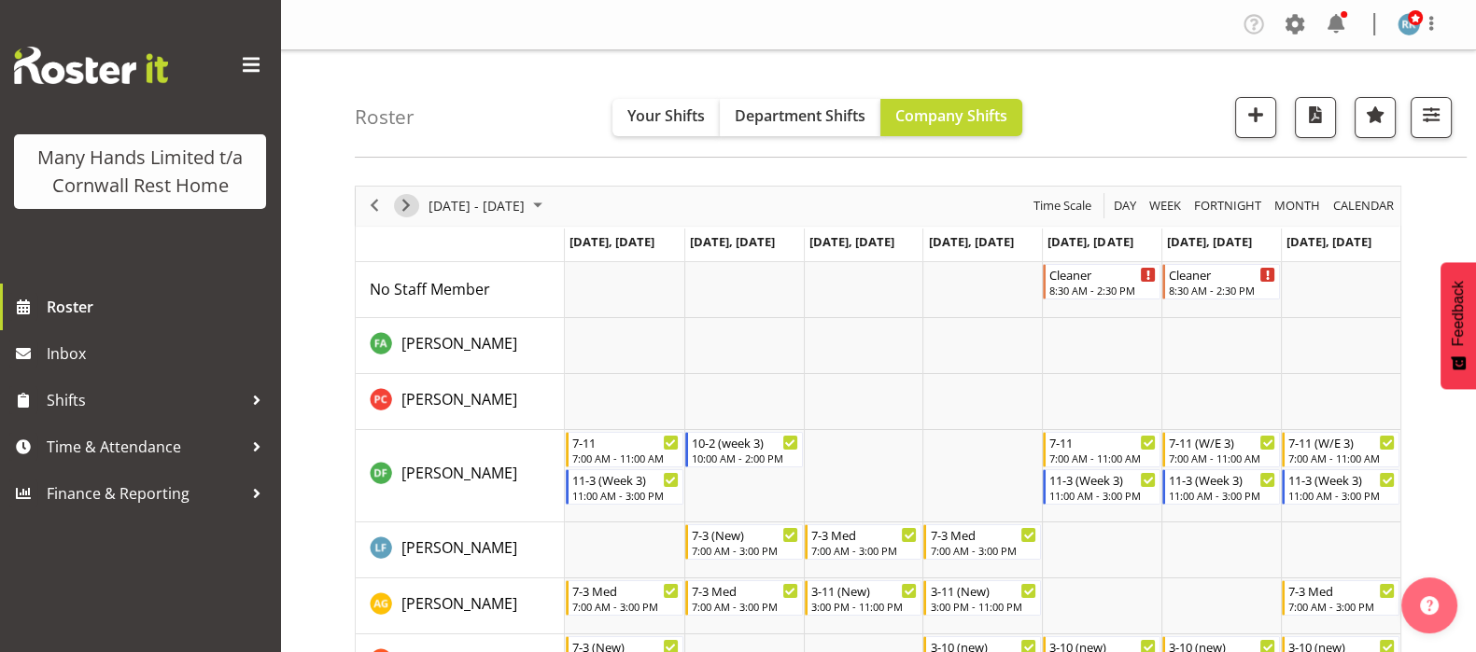
click at [402, 205] on span "Next" at bounding box center [406, 205] width 22 height 23
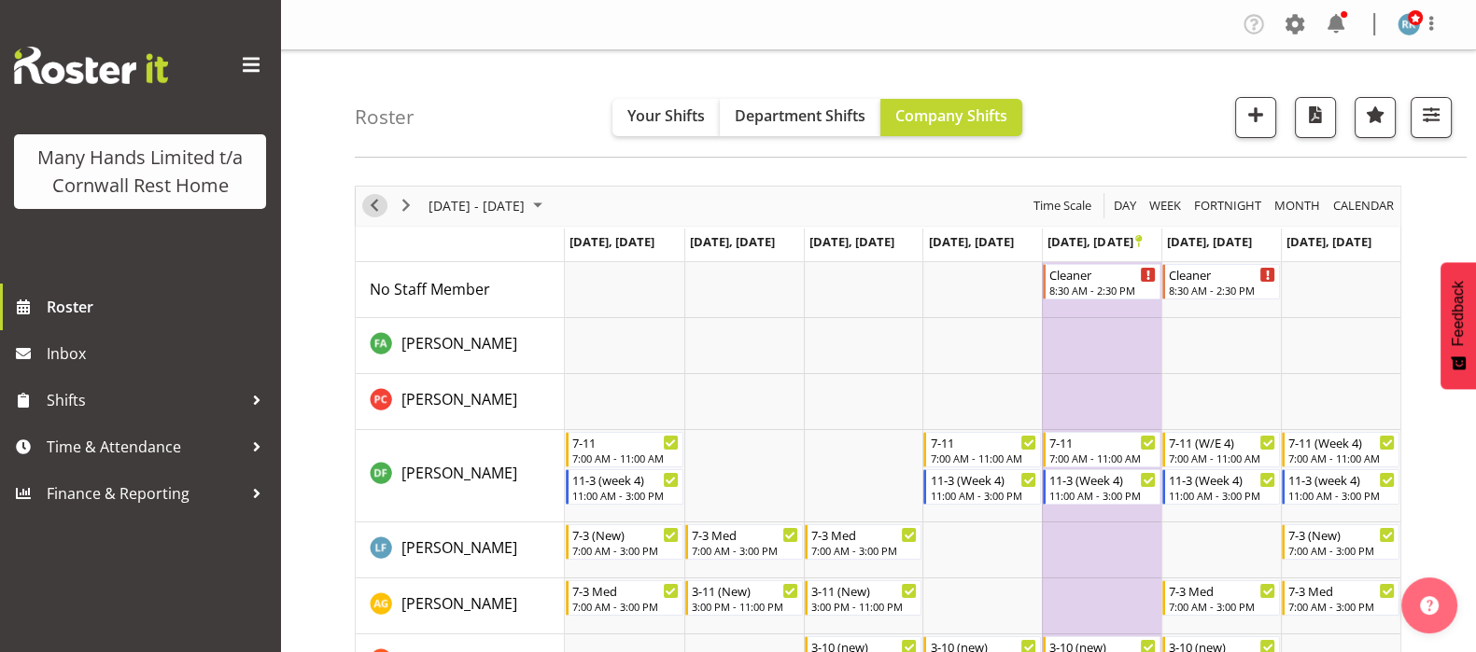
click at [370, 214] on span "Previous" at bounding box center [374, 205] width 22 height 23
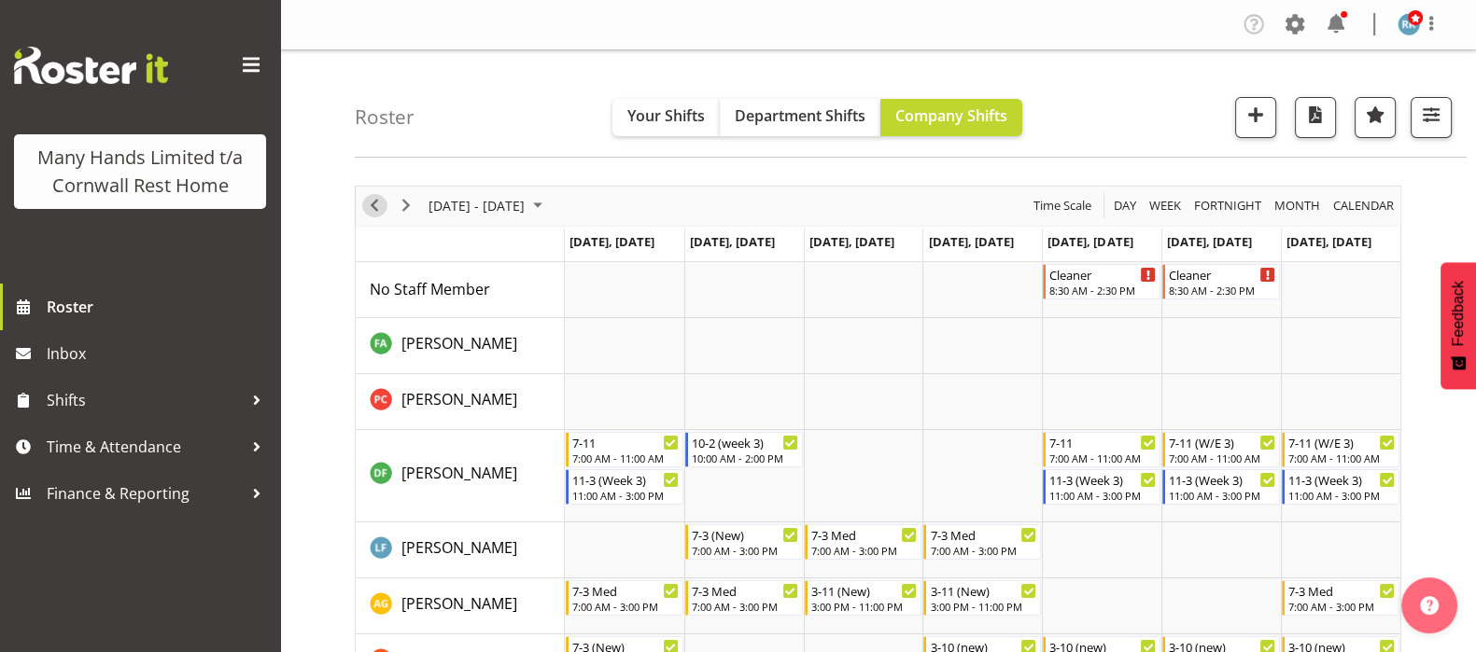
click at [373, 209] on span "Previous" at bounding box center [374, 205] width 22 height 23
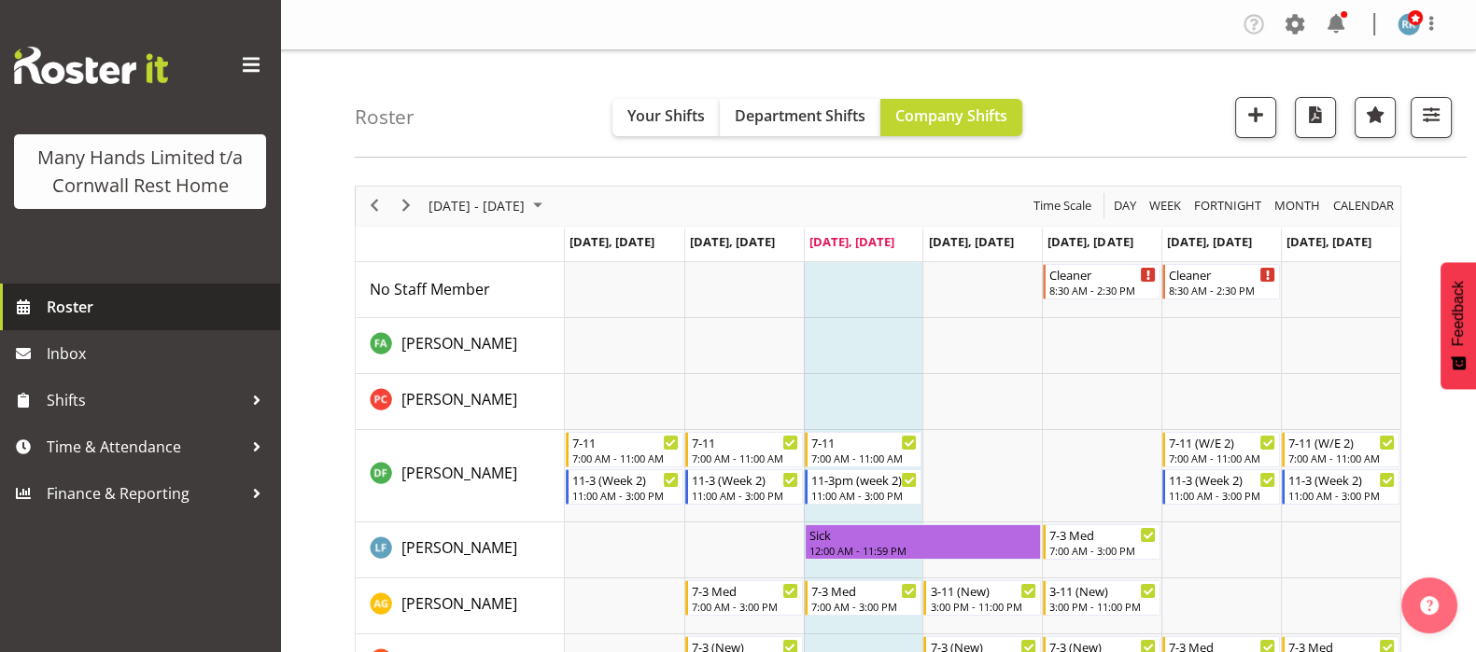
click at [74, 307] on span "Roster" at bounding box center [159, 307] width 224 height 28
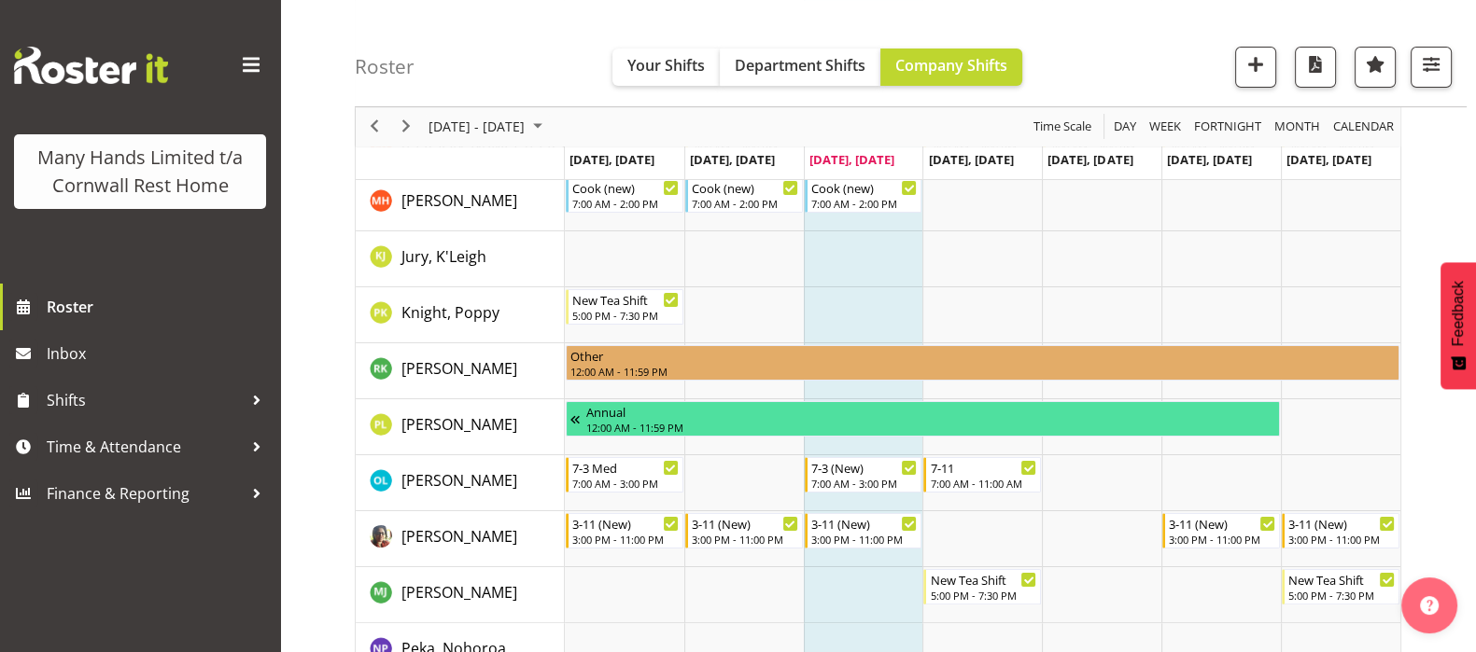
scroll to position [551, 0]
